Goal: Find specific page/section: Find specific page/section

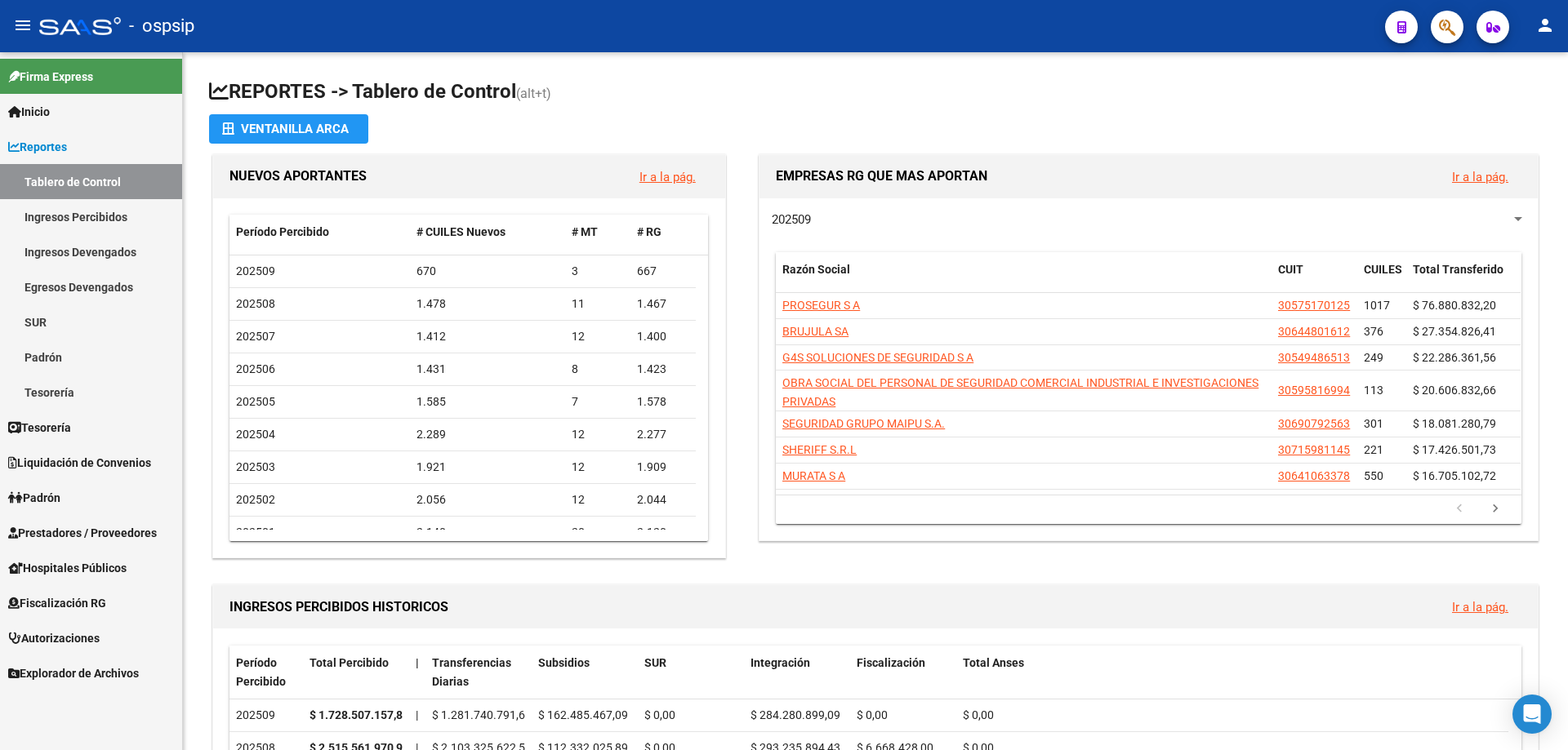
click at [41, 601] on span "Fiscalización RG" at bounding box center [57, 603] width 98 height 18
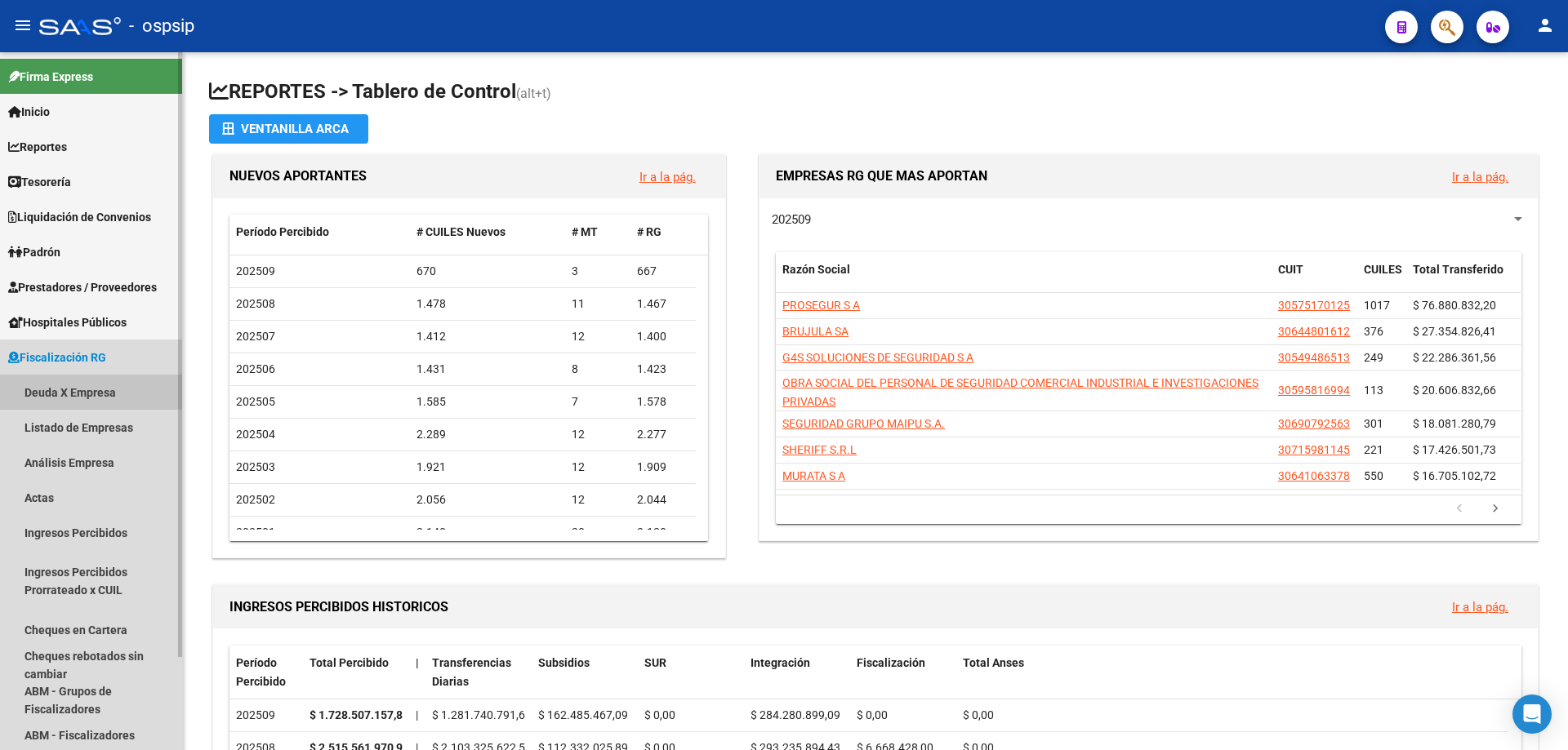
click at [52, 392] on link "Deuda X Empresa" at bounding box center [90, 391] width 182 height 35
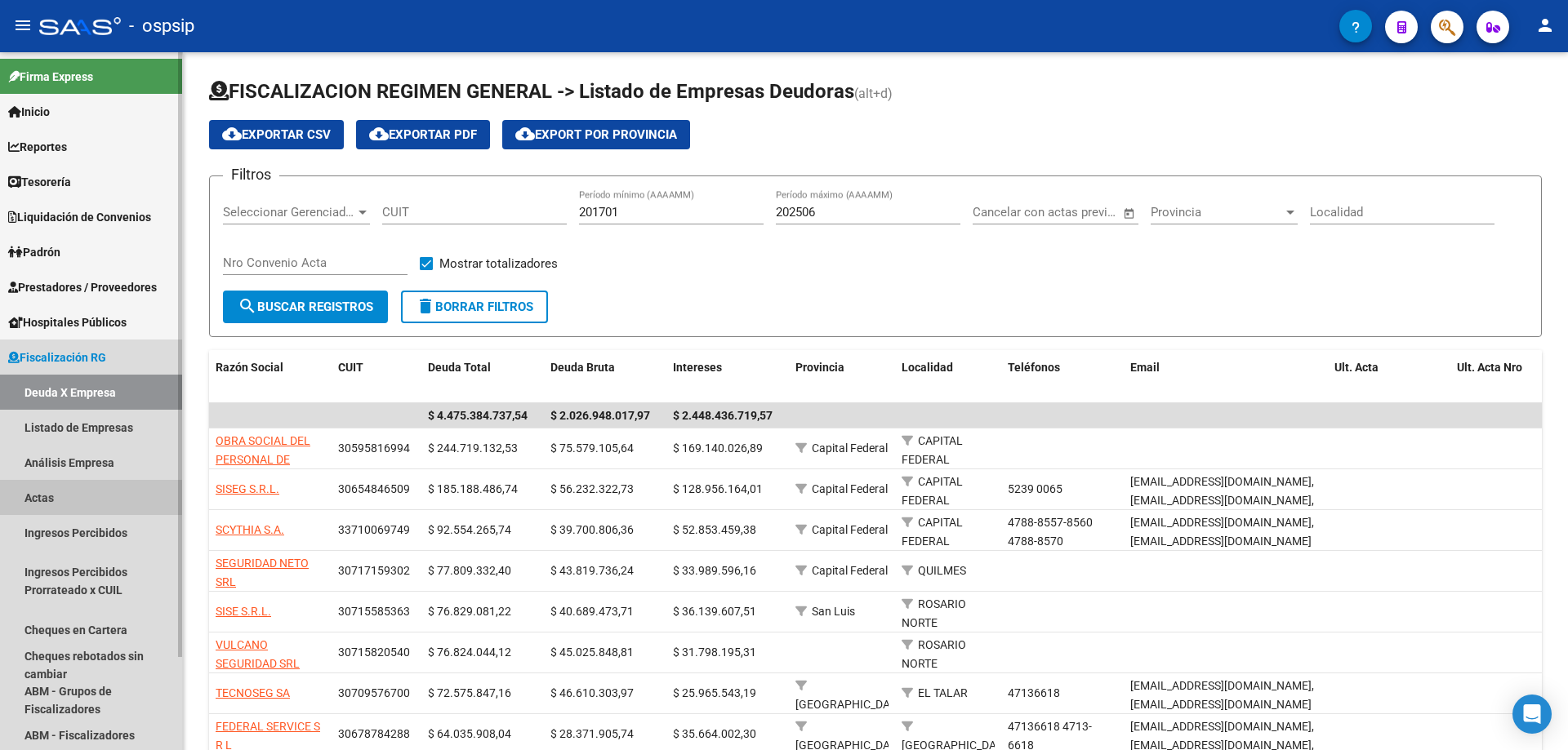
click at [47, 499] on link "Actas" at bounding box center [90, 497] width 182 height 35
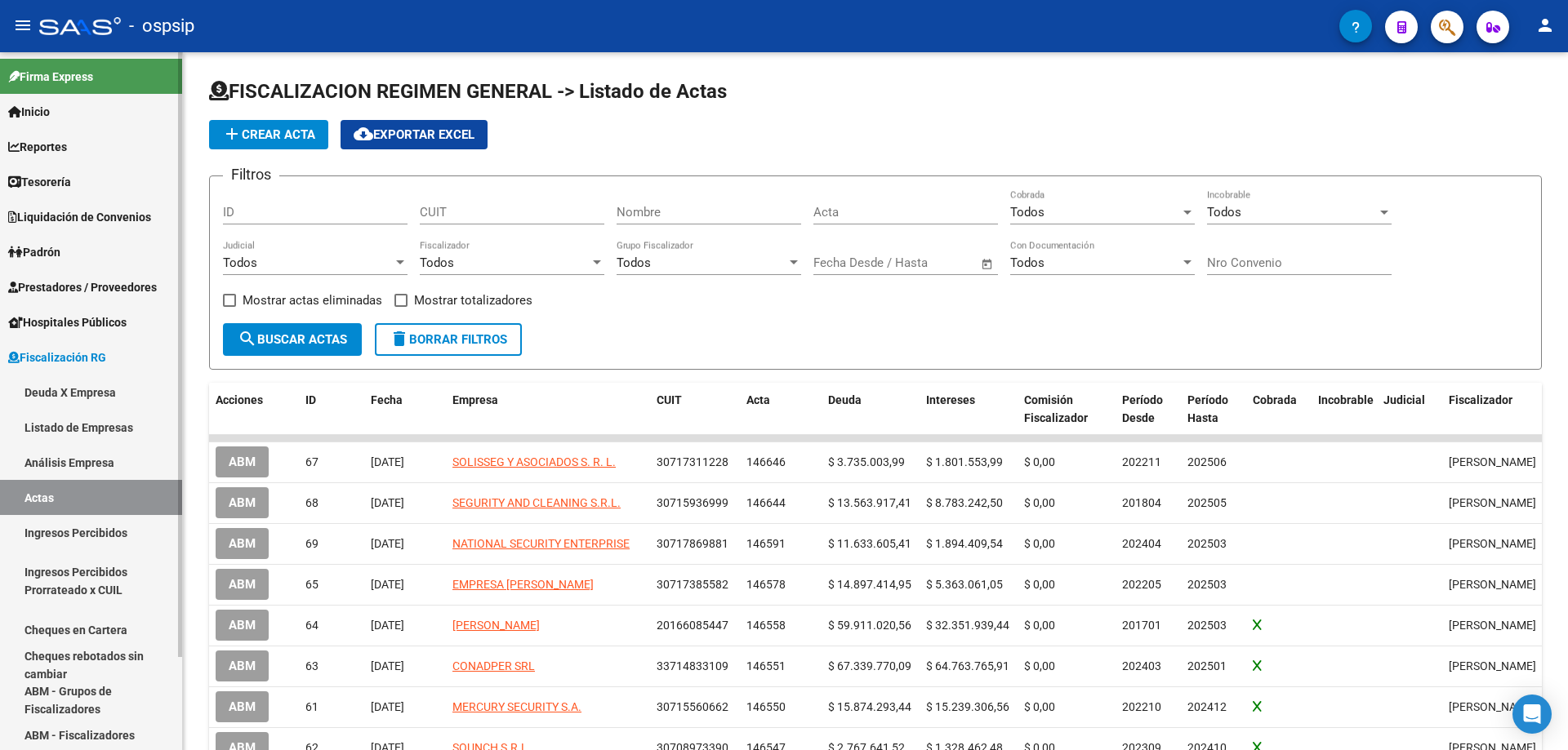
click at [47, 386] on link "Deuda X Empresa" at bounding box center [90, 391] width 182 height 35
